Goal: Book appointment/travel/reservation

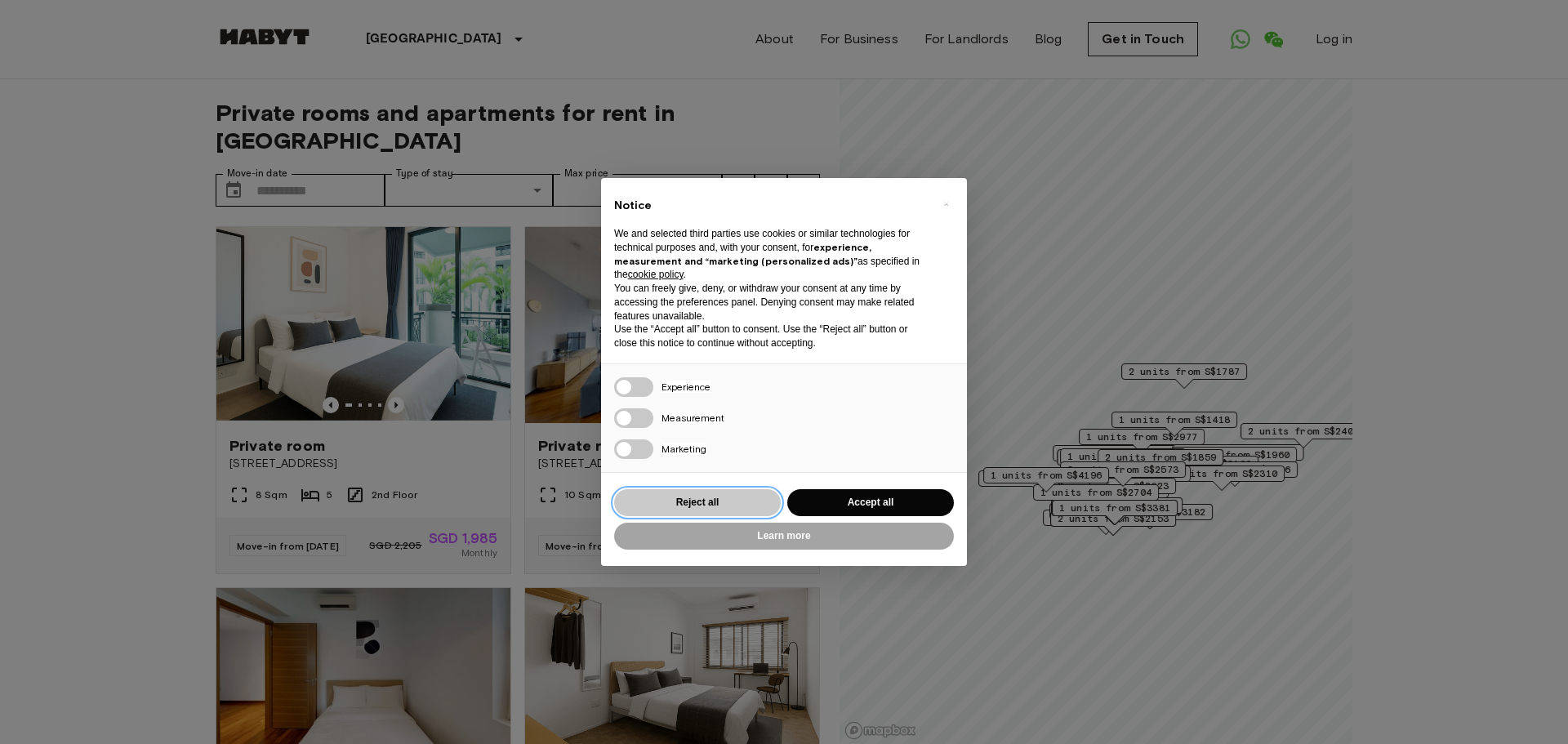
click at [727, 505] on button "Reject all" at bounding box center [697, 503] width 166 height 27
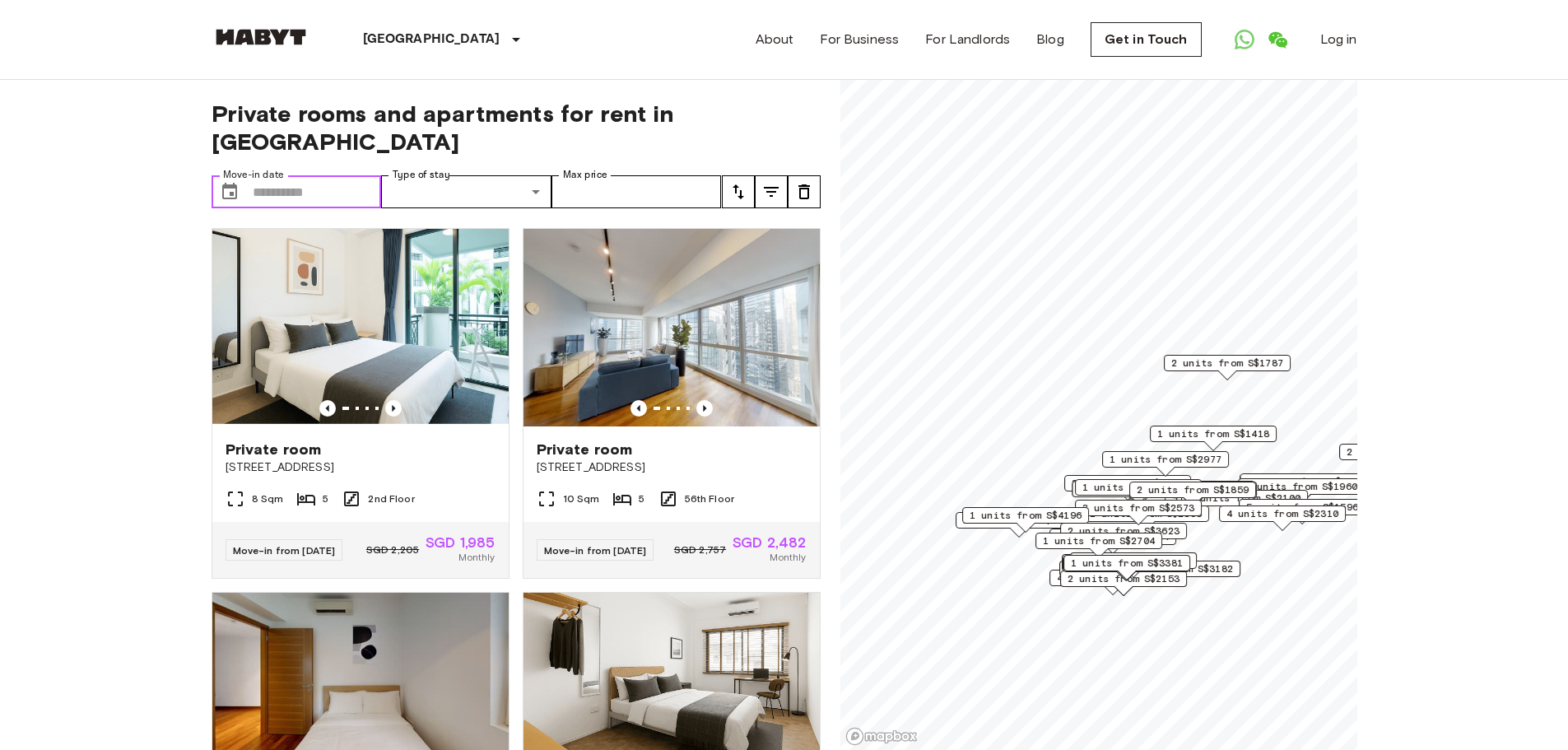
click at [319, 175] on input "Move-in date" at bounding box center [316, 191] width 129 height 33
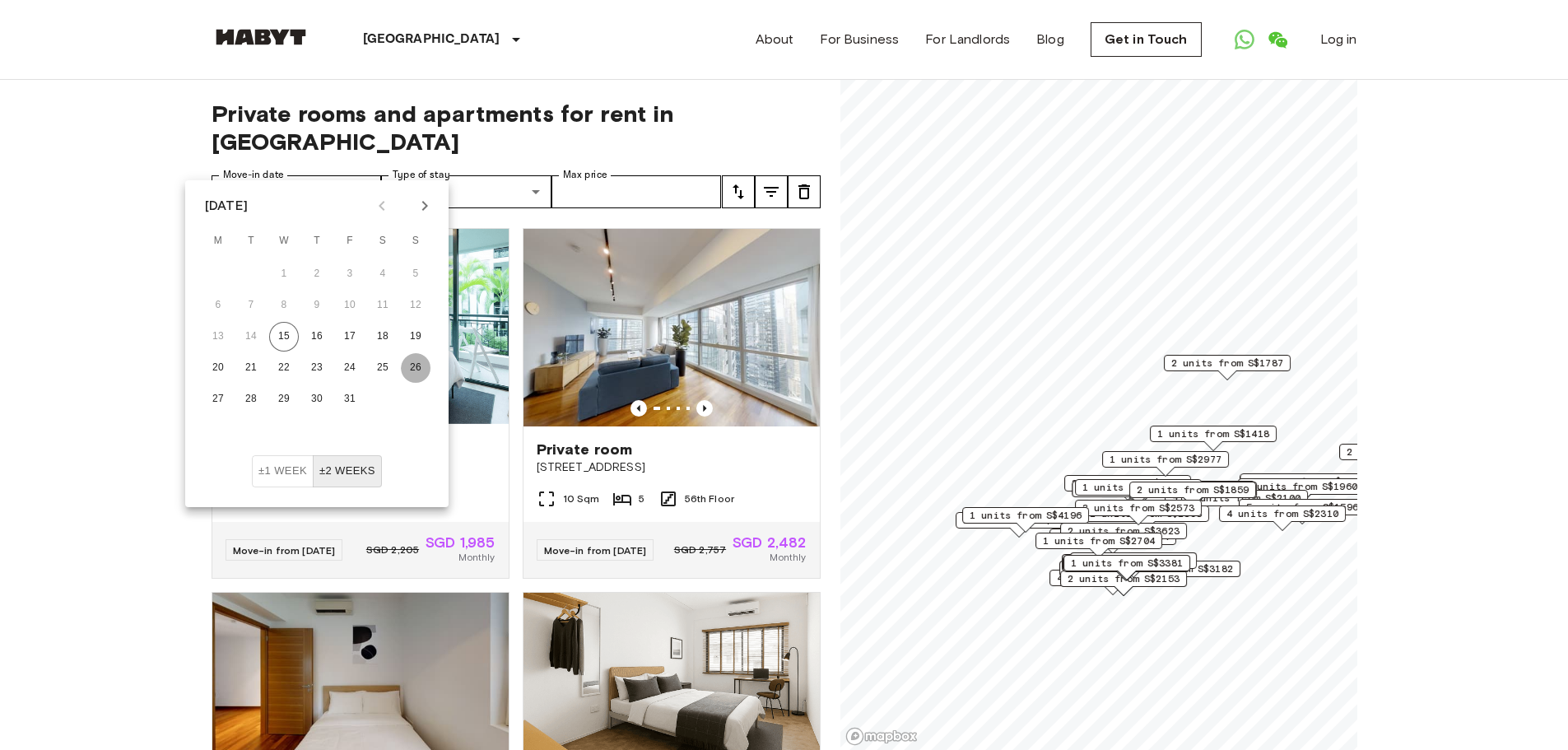
click at [411, 370] on button "26" at bounding box center [416, 368] width 30 height 30
type input "**********"
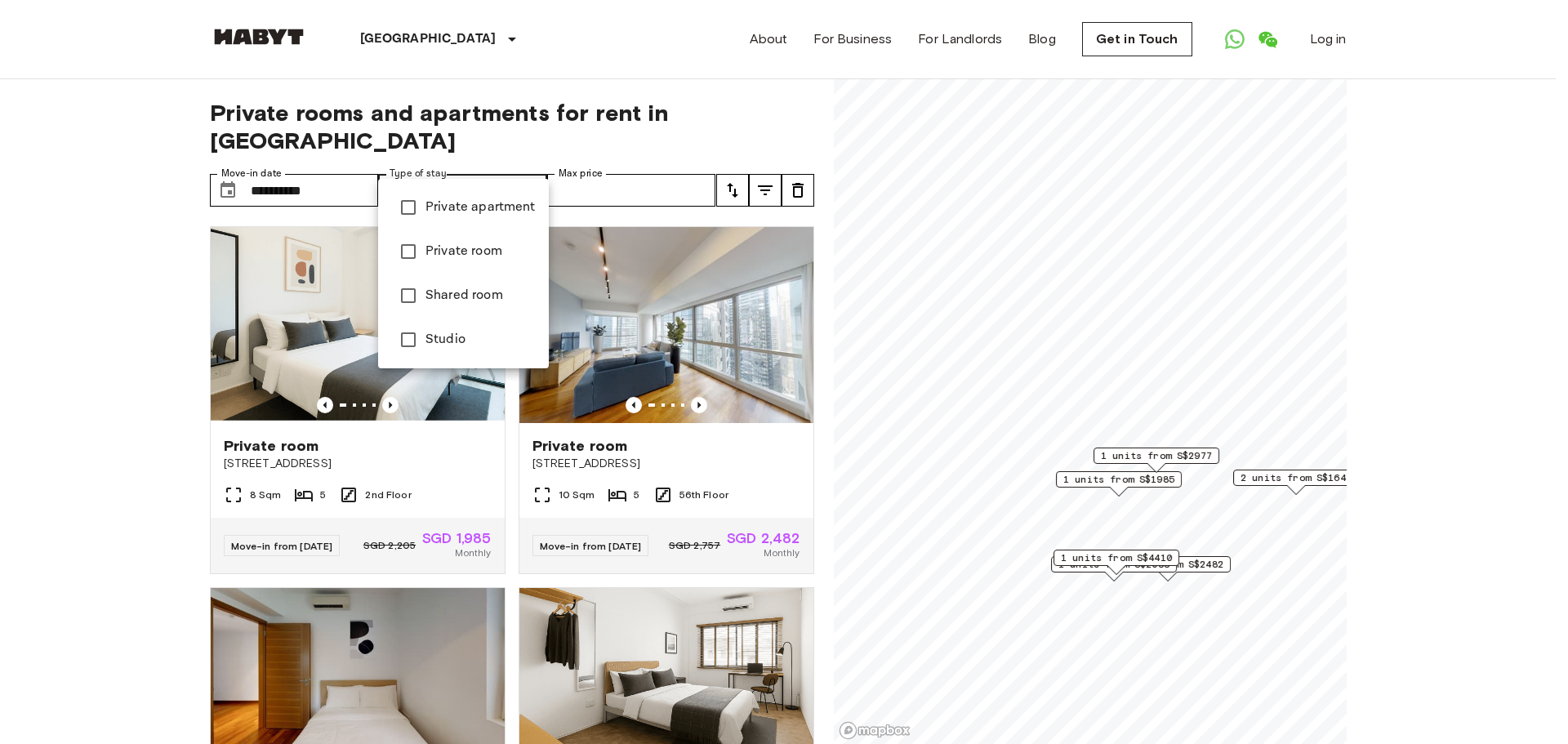
click at [488, 211] on span "Private apartment" at bounding box center [480, 207] width 110 height 20
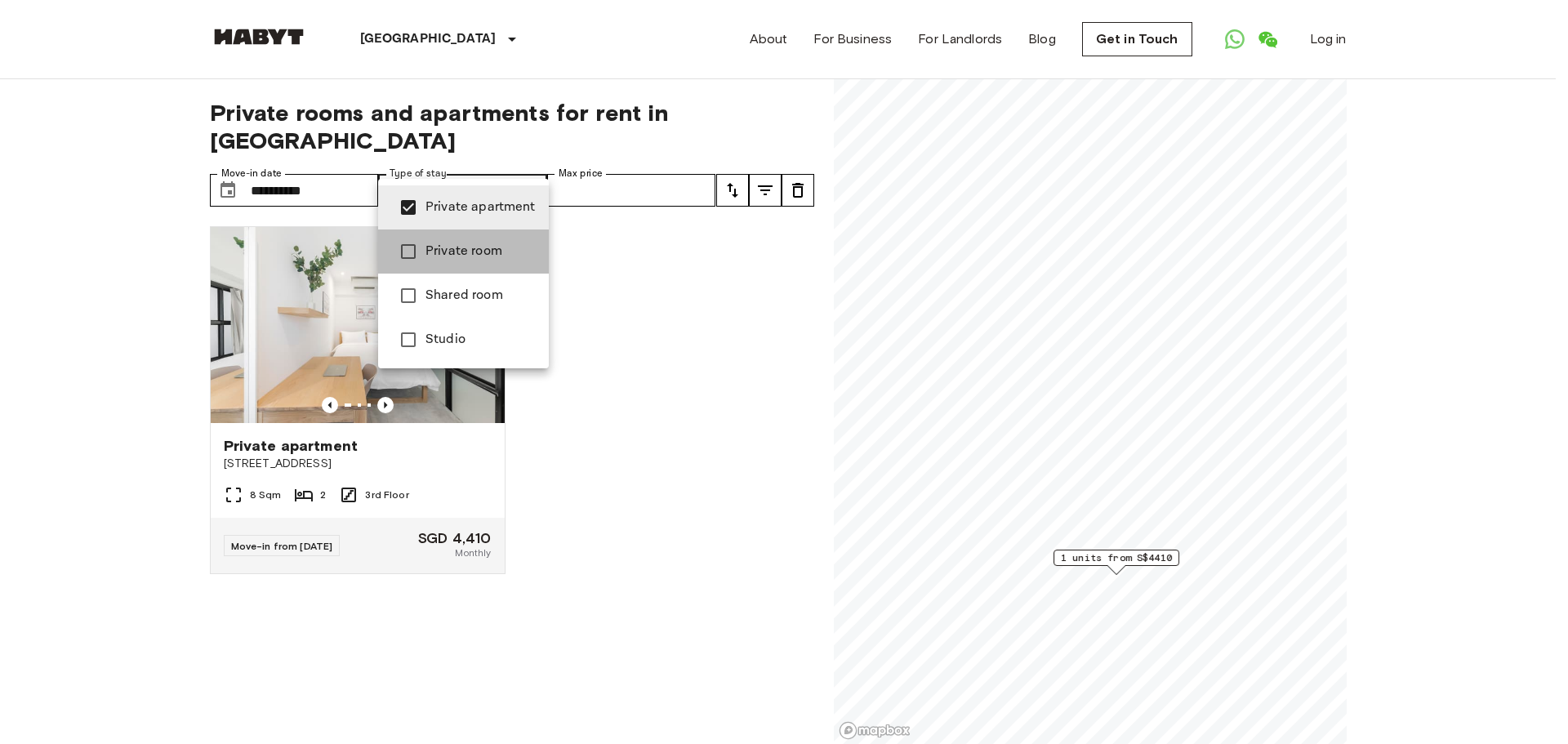
click at [467, 242] on span "Private room" at bounding box center [480, 251] width 110 height 20
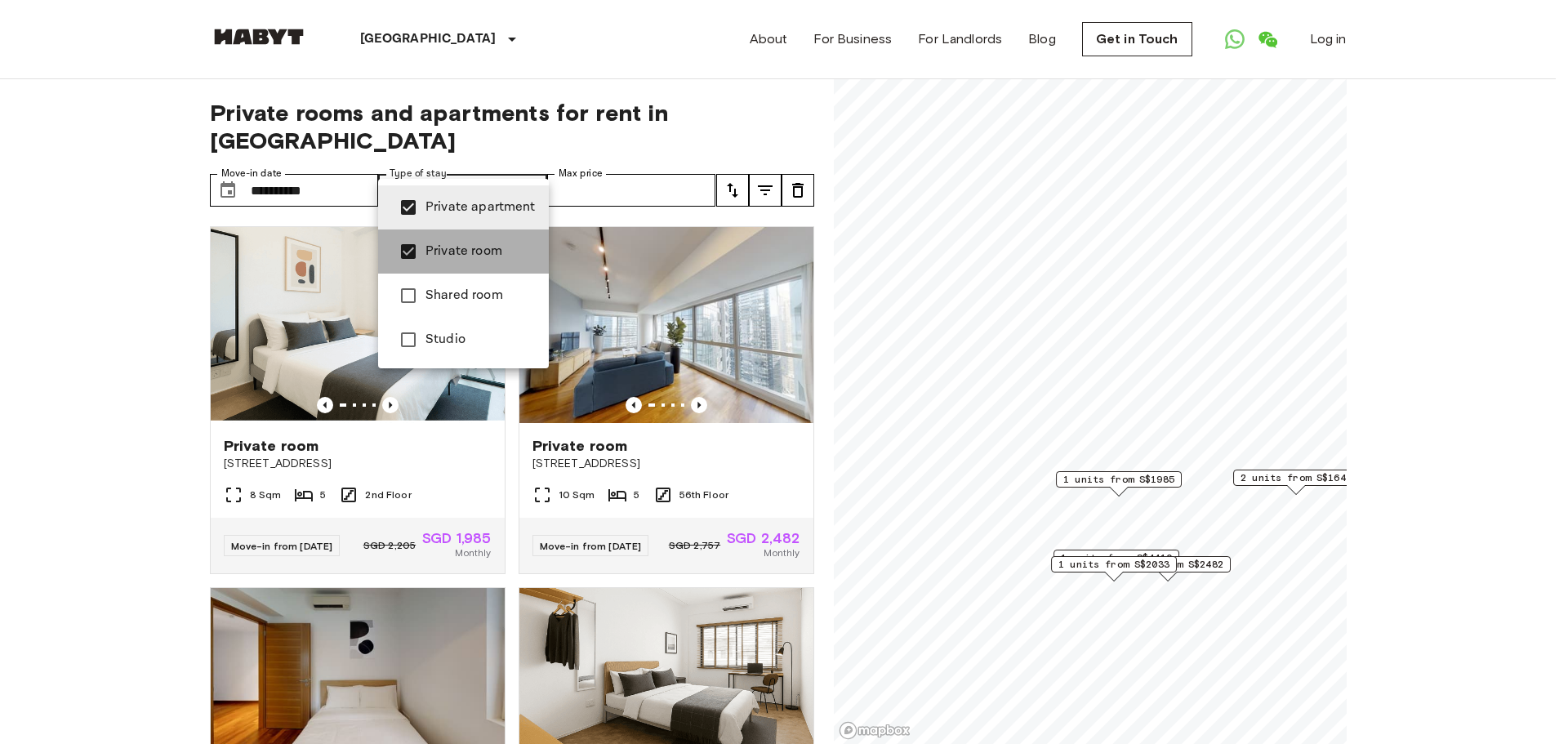
click at [467, 242] on span "Private room" at bounding box center [480, 251] width 110 height 20
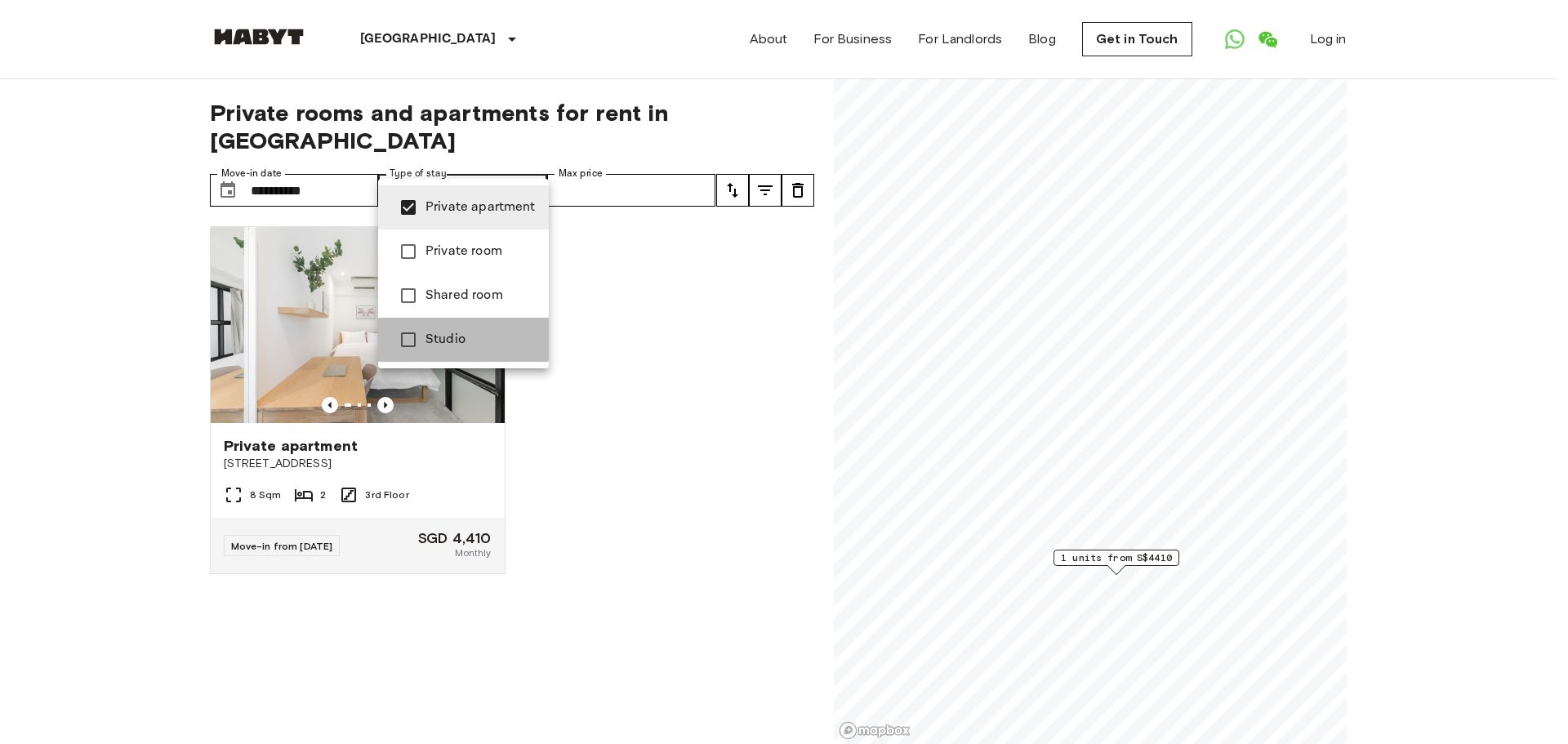
click at [429, 331] on span "Studio" at bounding box center [480, 339] width 110 height 20
type input "**********"
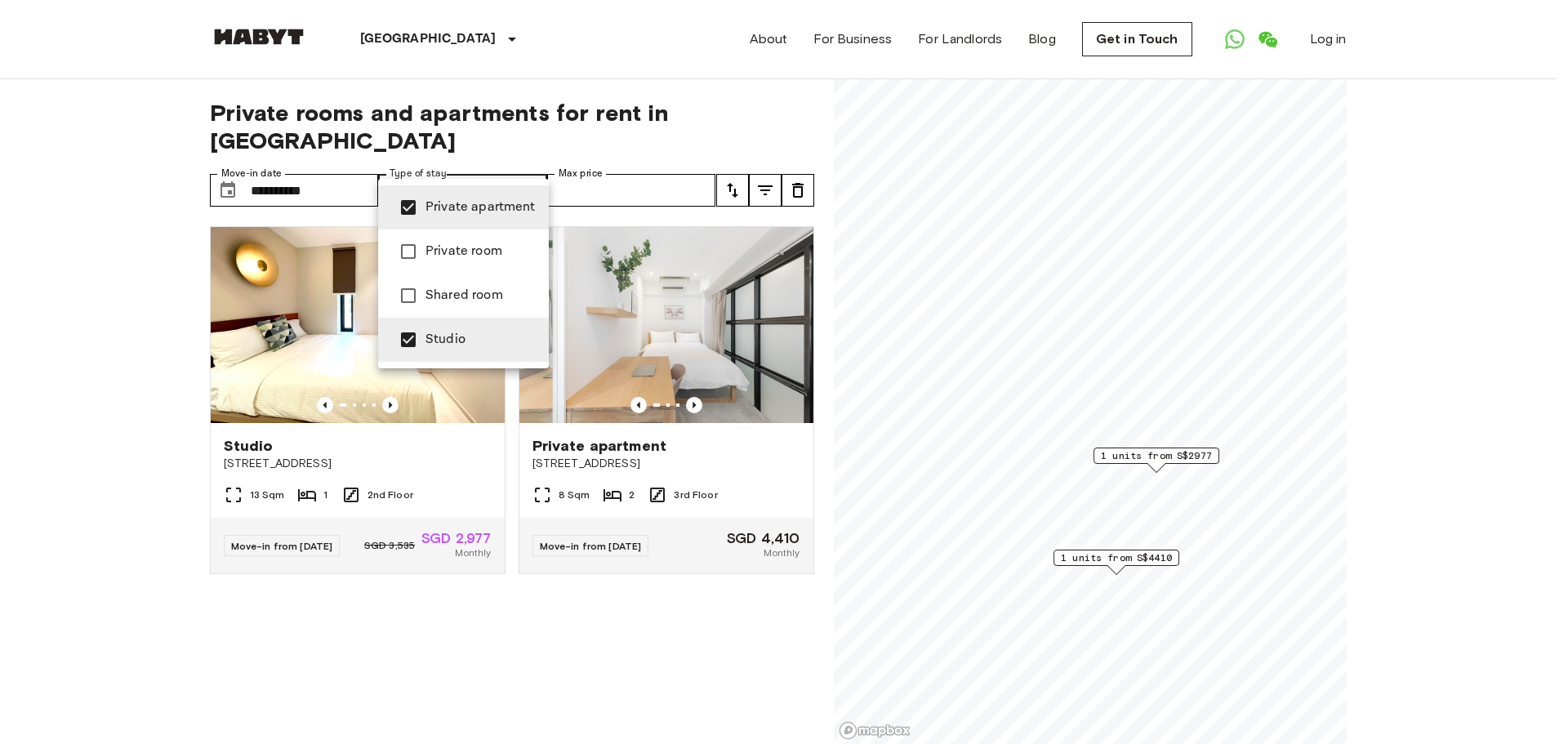
click at [254, 346] on div at bounding box center [784, 372] width 1568 height 744
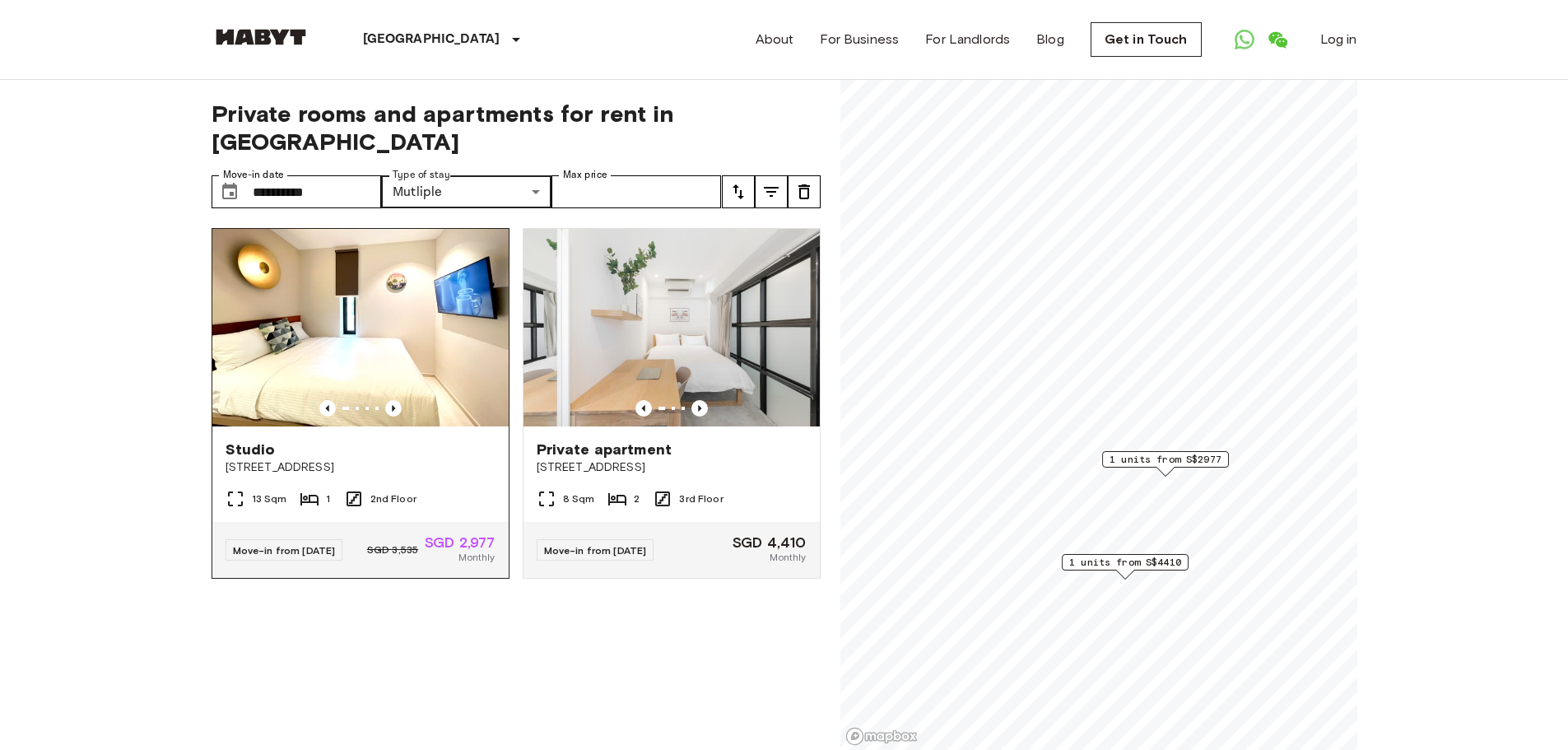
click at [268, 459] on span "[STREET_ADDRESS]" at bounding box center [361, 467] width 270 height 17
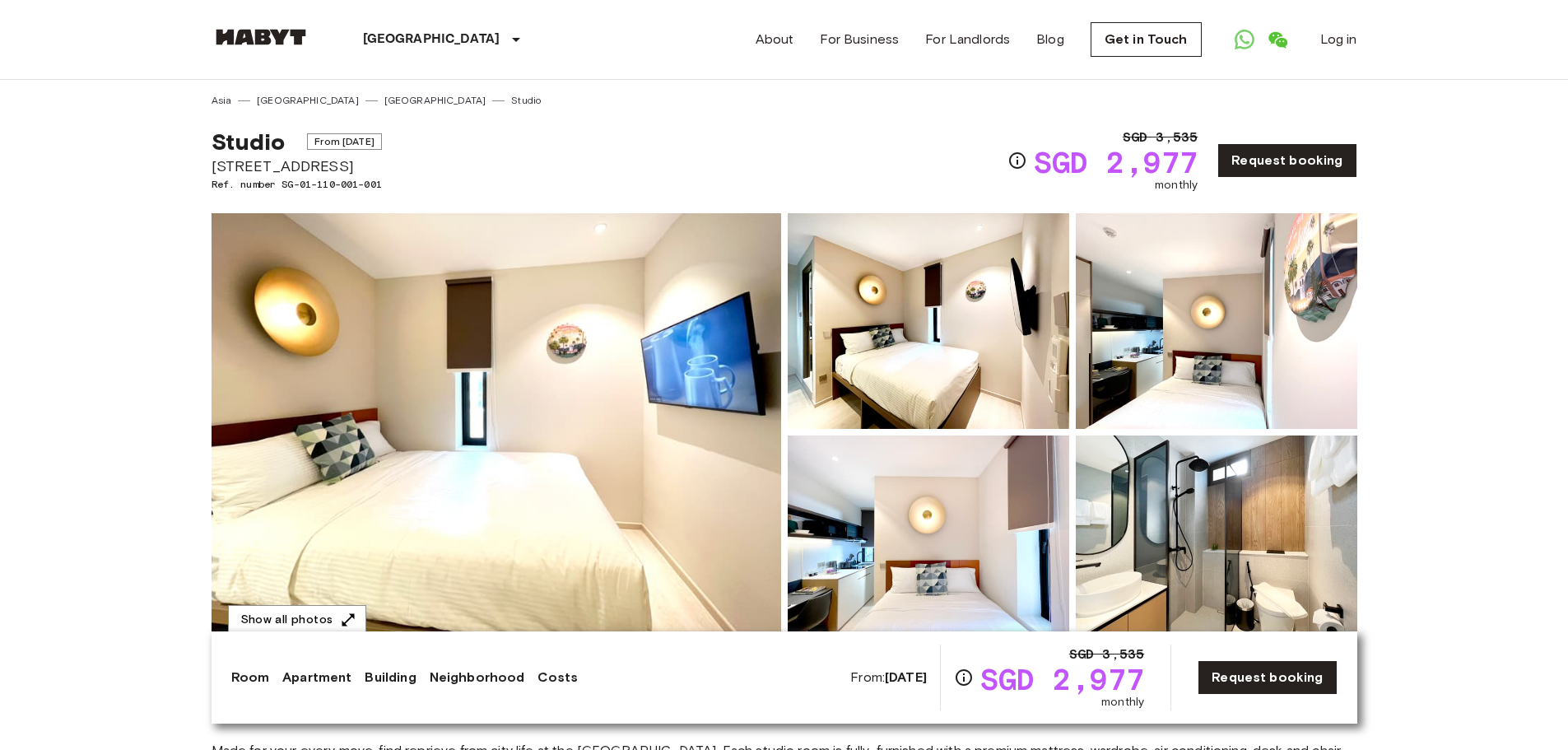
click at [744, 421] on img at bounding box center [497, 432] width 570 height 438
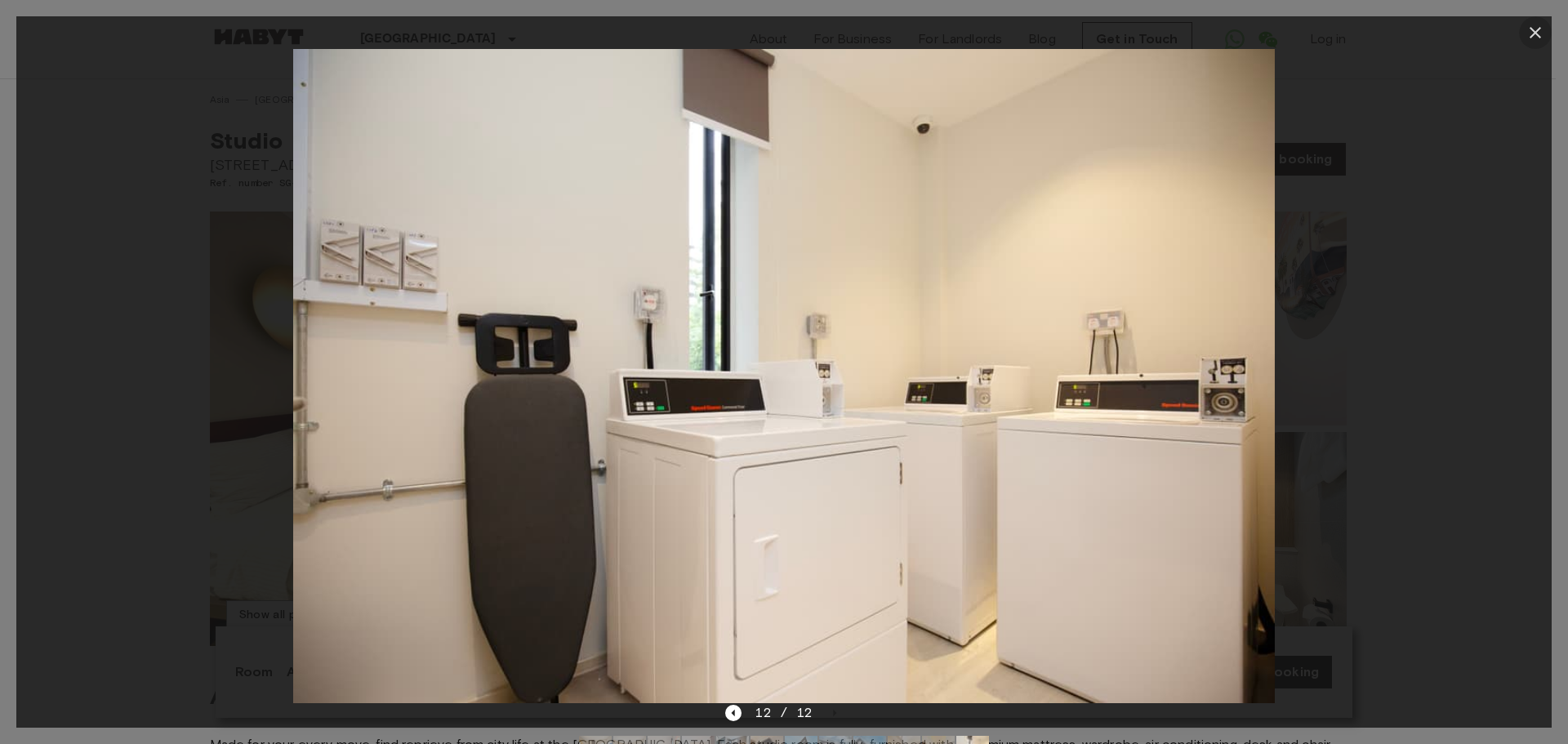
click at [1530, 26] on icon "button" at bounding box center [1535, 32] width 20 height 20
